Goal: Information Seeking & Learning: Understand process/instructions

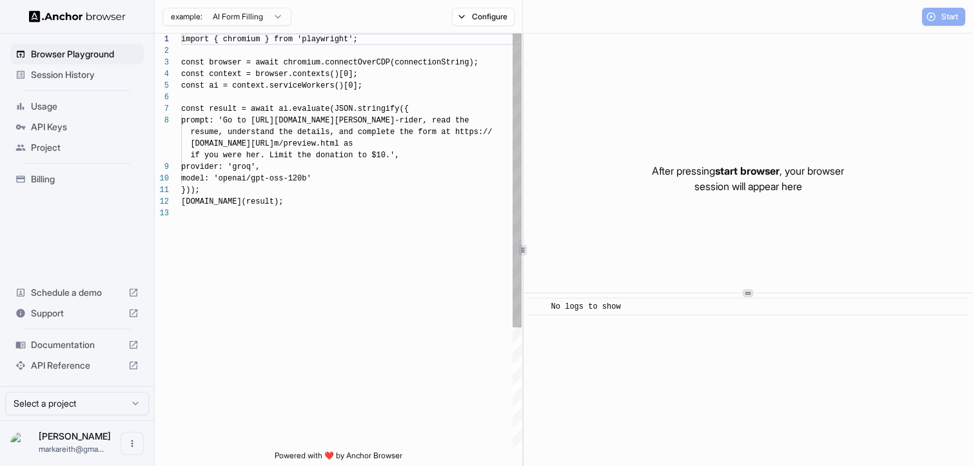
scroll to position [81, 0]
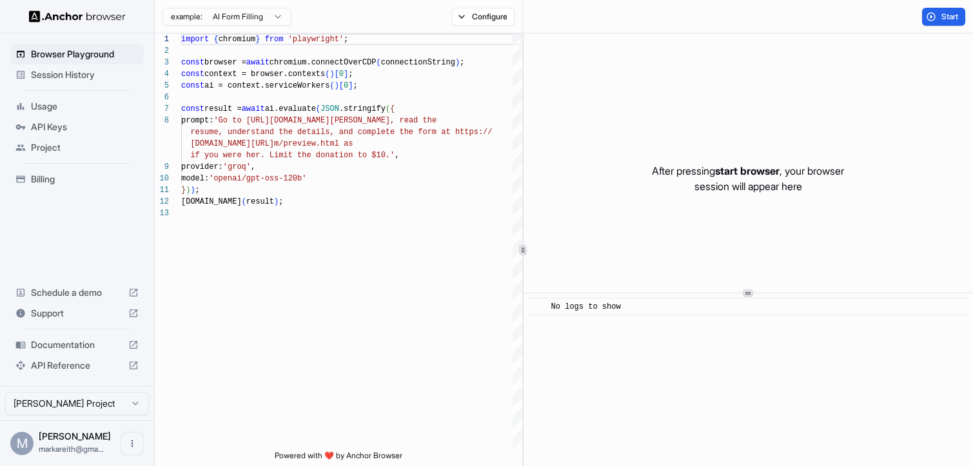
click at [37, 344] on span "Documentation" at bounding box center [77, 345] width 92 height 13
